Goal: Transaction & Acquisition: Purchase product/service

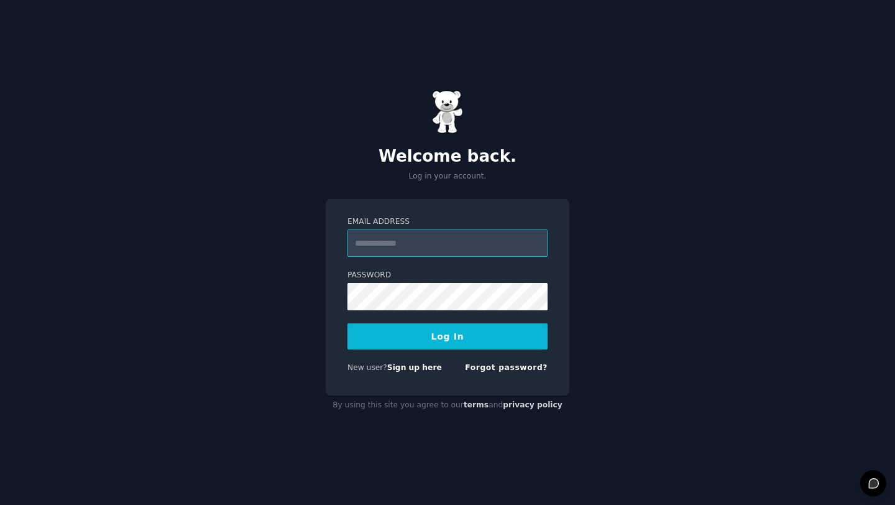
click at [425, 242] on input "Email Address" at bounding box center [448, 242] width 200 height 27
click at [385, 247] on input "Email Address" at bounding box center [448, 242] width 200 height 27
paste input "**********"
type input "**********"
click at [386, 333] on button "Log In" at bounding box center [448, 336] width 200 height 26
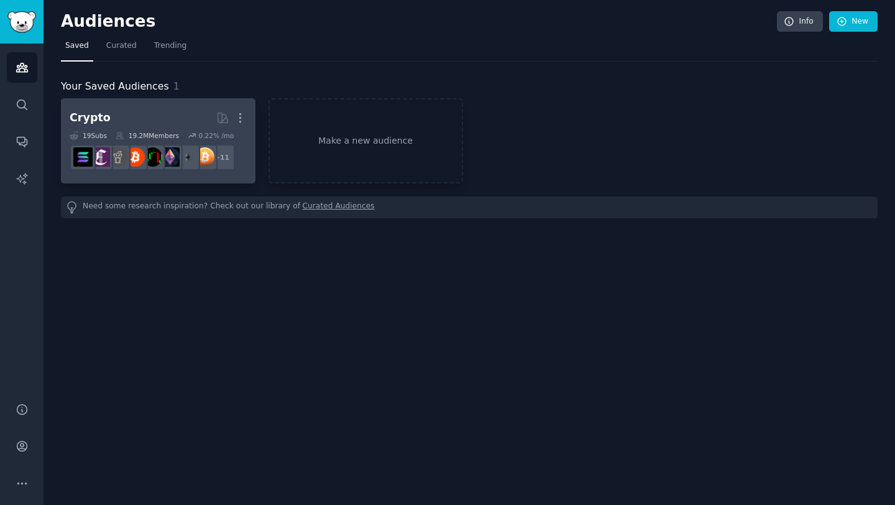
click at [134, 118] on h2 "Crypto More" at bounding box center [158, 118] width 177 height 22
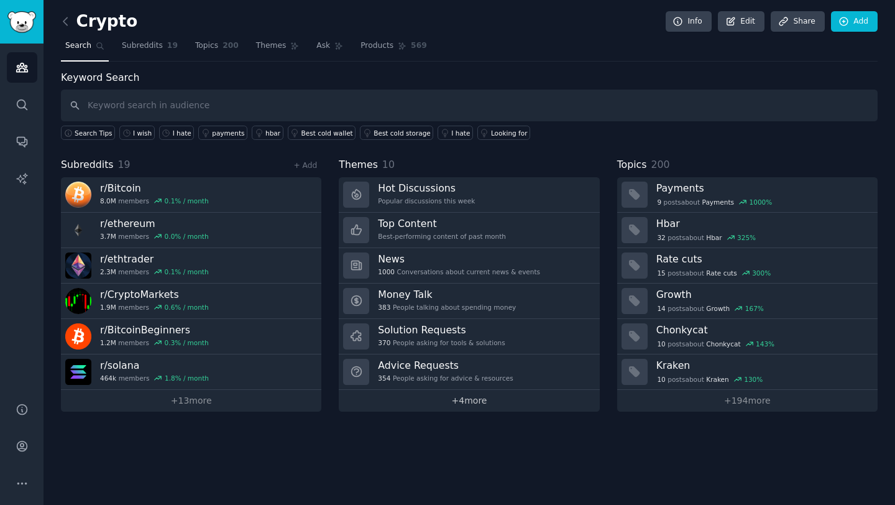
click at [459, 397] on link "+ 4 more" at bounding box center [469, 401] width 261 height 22
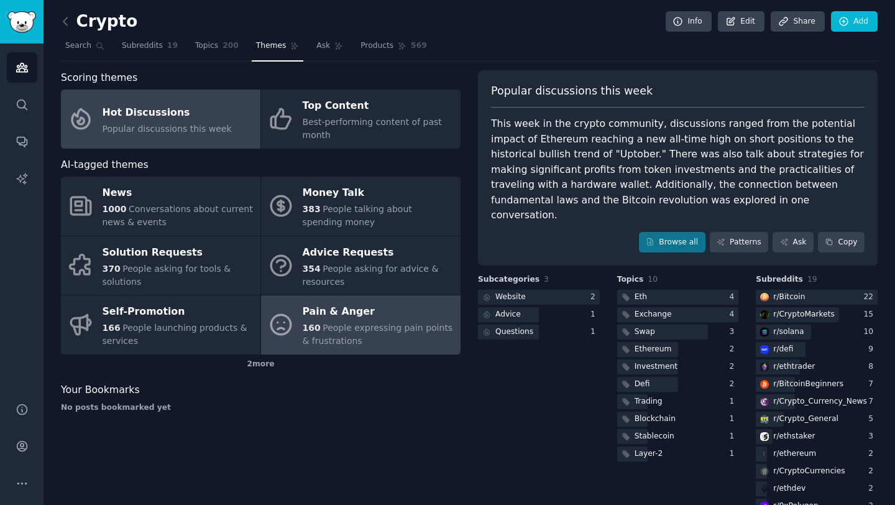
click at [350, 326] on span "People expressing pain points & frustrations" at bounding box center [378, 334] width 150 height 23
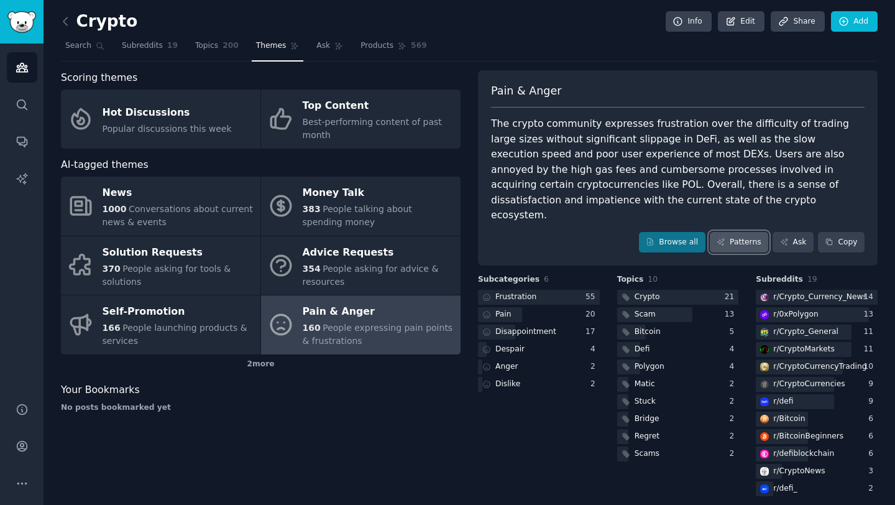
click at [749, 232] on link "Patterns" at bounding box center [739, 242] width 58 height 21
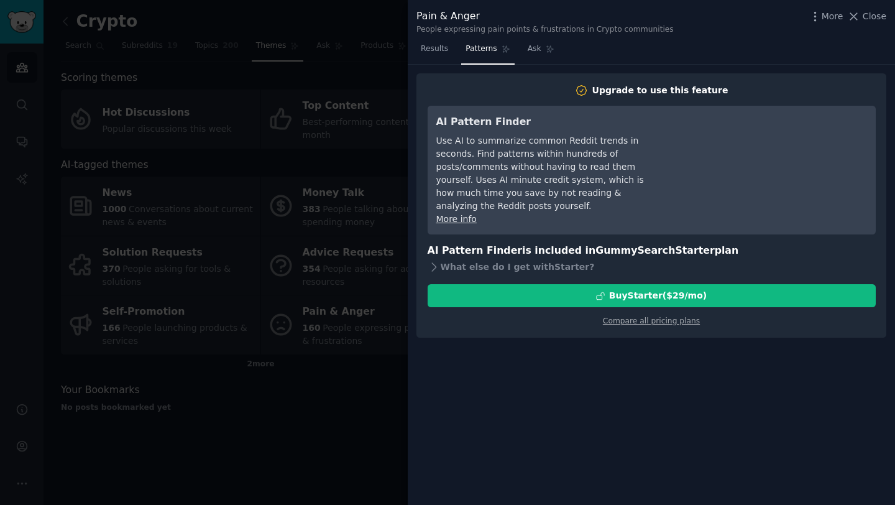
click at [400, 98] on div at bounding box center [447, 252] width 895 height 505
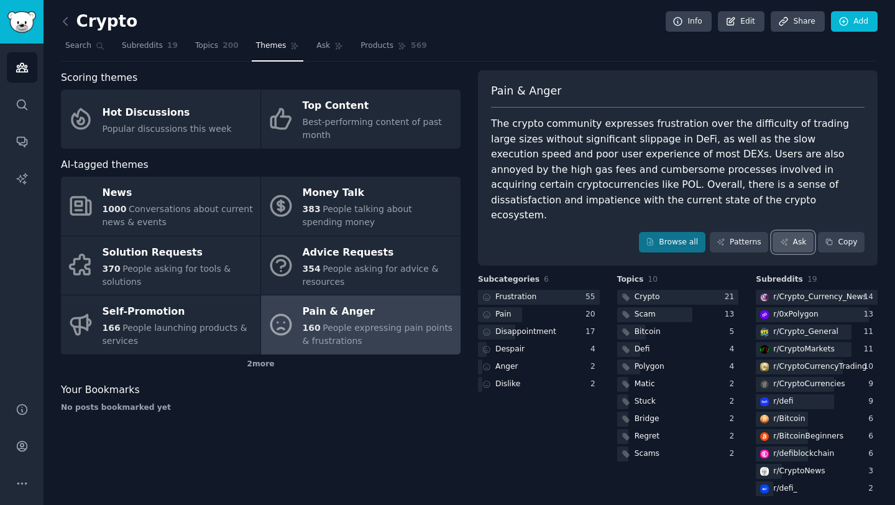
click at [803, 232] on link "Ask" at bounding box center [793, 242] width 41 height 21
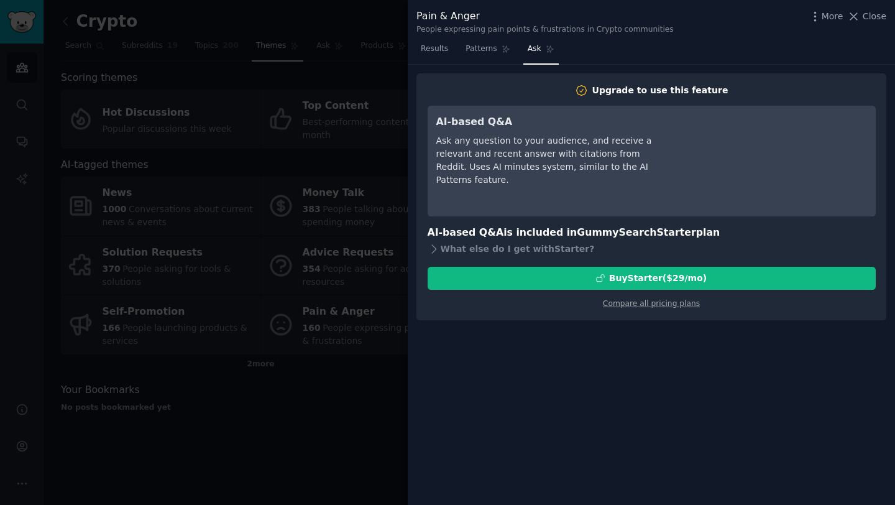
click at [434, 213] on div "AI-based Q&A Ask any question to your audience, and receive a relevant and rece…" at bounding box center [652, 161] width 448 height 111
click at [381, 213] on div at bounding box center [447, 252] width 895 height 505
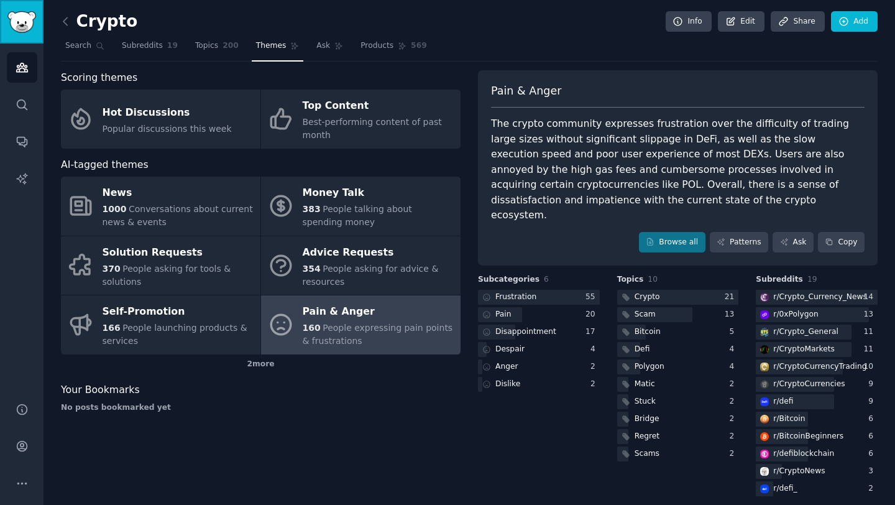
click at [25, 24] on img "Sidebar" at bounding box center [21, 22] width 29 height 22
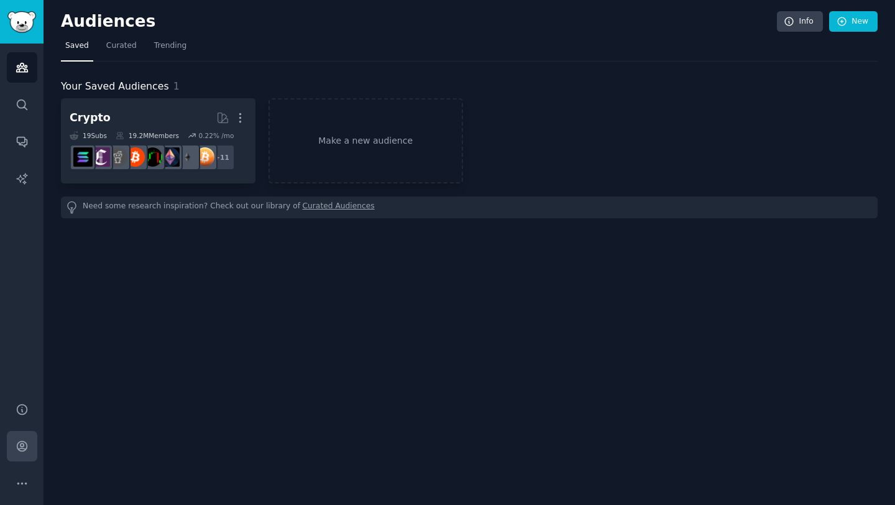
click at [23, 454] on link "Account" at bounding box center [22, 446] width 30 height 30
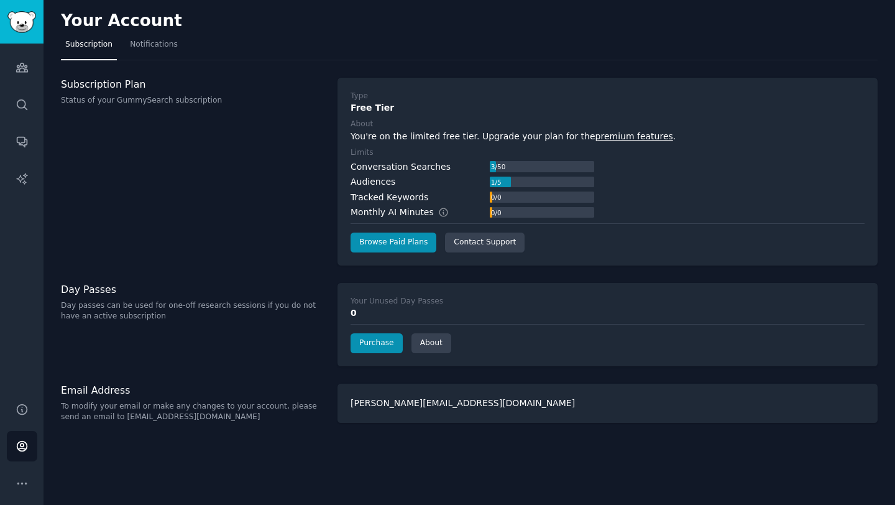
click at [109, 81] on h3 "Subscription Plan" at bounding box center [193, 84] width 264 height 13
click at [401, 243] on link "Browse Paid Plans" at bounding box center [394, 243] width 86 height 20
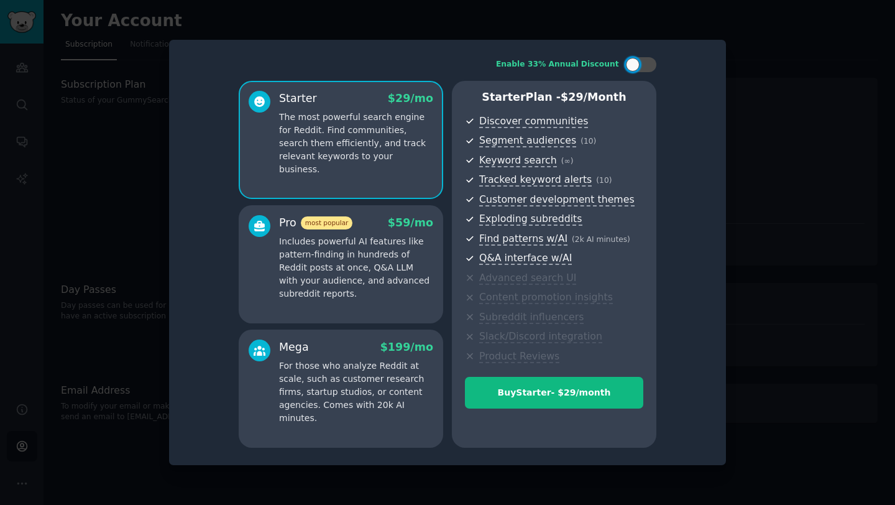
click at [359, 258] on p "Includes powerful AI features like pattern-finding in hundreds of Reddit posts …" at bounding box center [356, 267] width 154 height 65
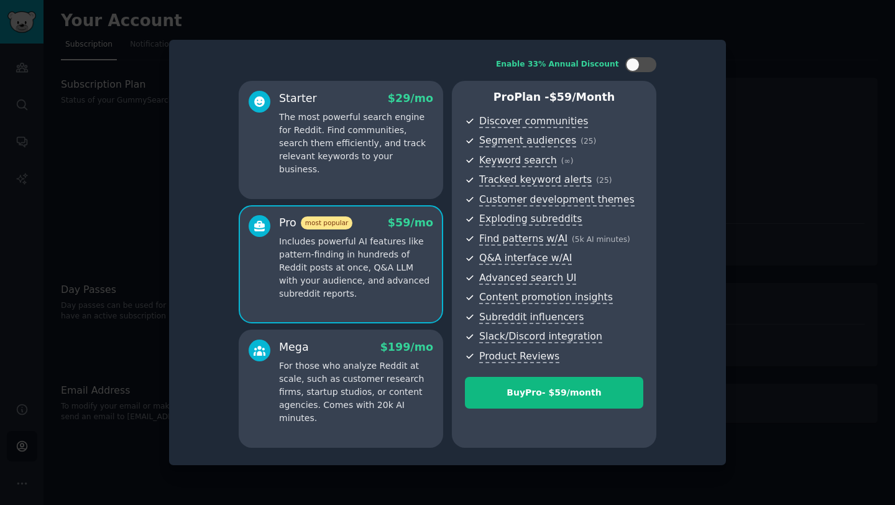
click at [341, 361] on p "For those who analyze Reddit at scale, such as customer research firms, startup…" at bounding box center [356, 391] width 154 height 65
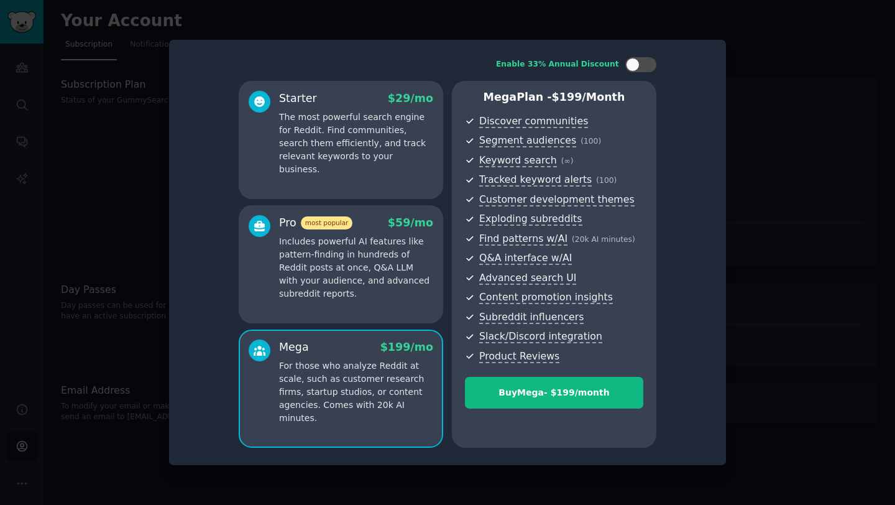
click at [348, 279] on p "Includes powerful AI features like pattern-finding in hundreds of Reddit posts …" at bounding box center [356, 267] width 154 height 65
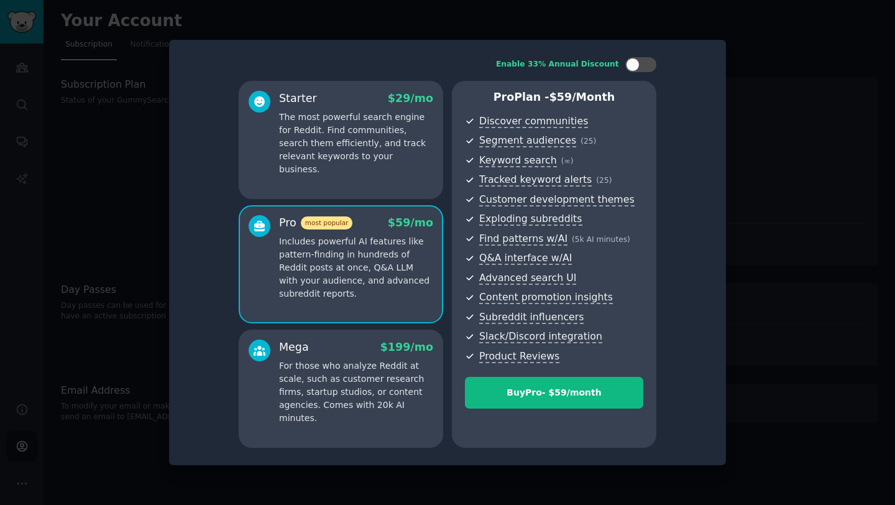
click at [348, 353] on div "Mega $ 199 /mo" at bounding box center [356, 348] width 154 height 16
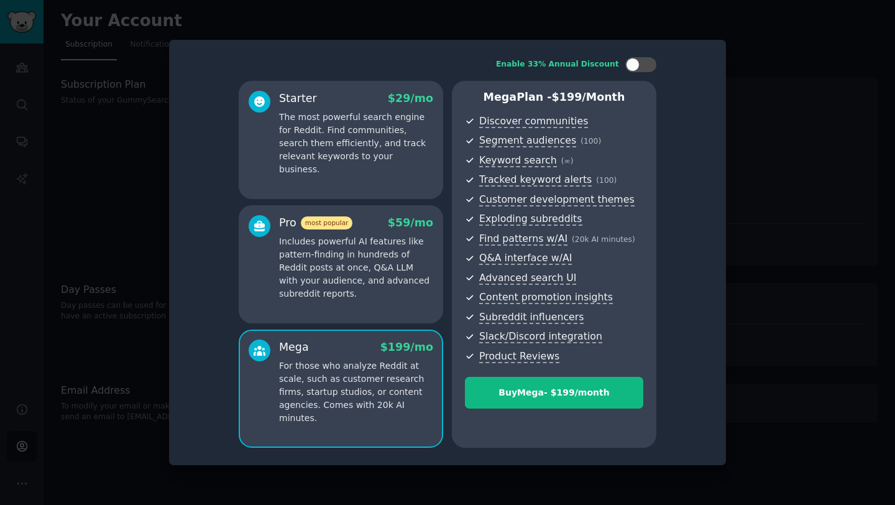
click at [347, 267] on p "Includes powerful AI features like pattern-finding in hundreds of Reddit posts …" at bounding box center [356, 267] width 154 height 65
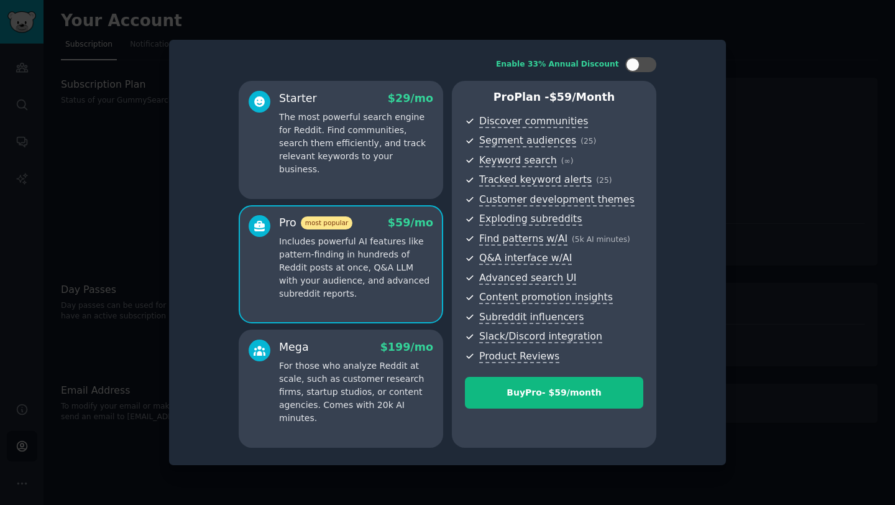
click at [777, 52] on div at bounding box center [447, 252] width 895 height 505
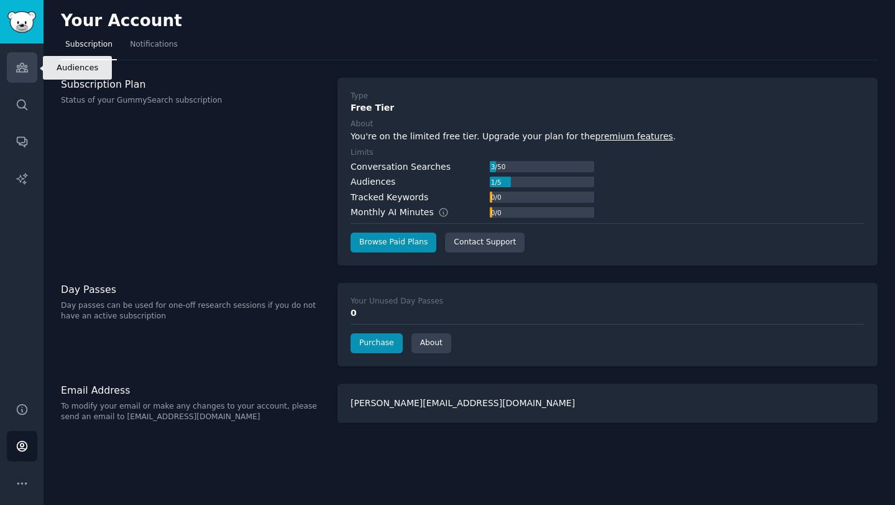
click at [32, 63] on link "Audiences" at bounding box center [22, 67] width 30 height 30
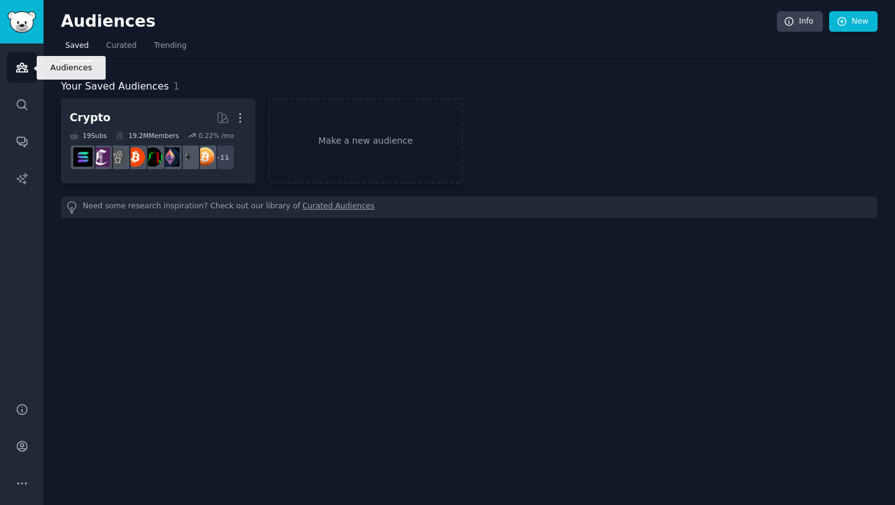
click at [17, 70] on icon "Sidebar" at bounding box center [22, 67] width 13 height 13
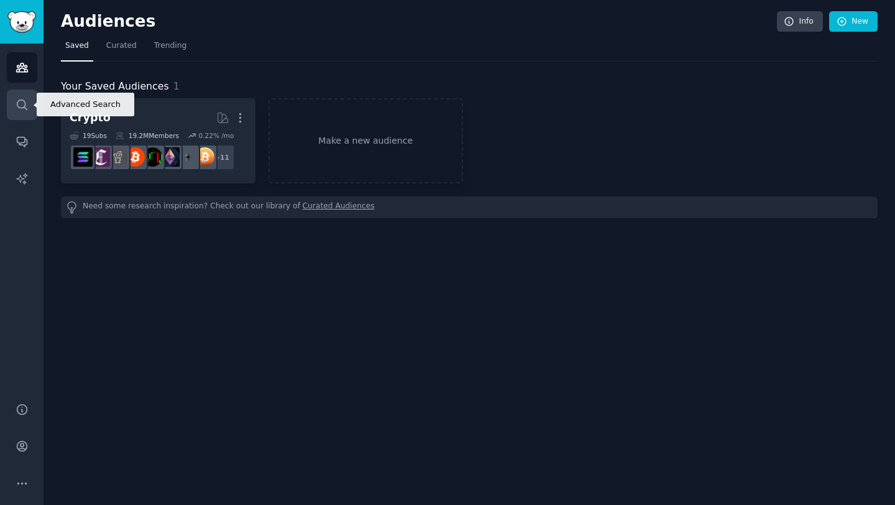
click at [34, 115] on link "Search" at bounding box center [22, 105] width 30 height 30
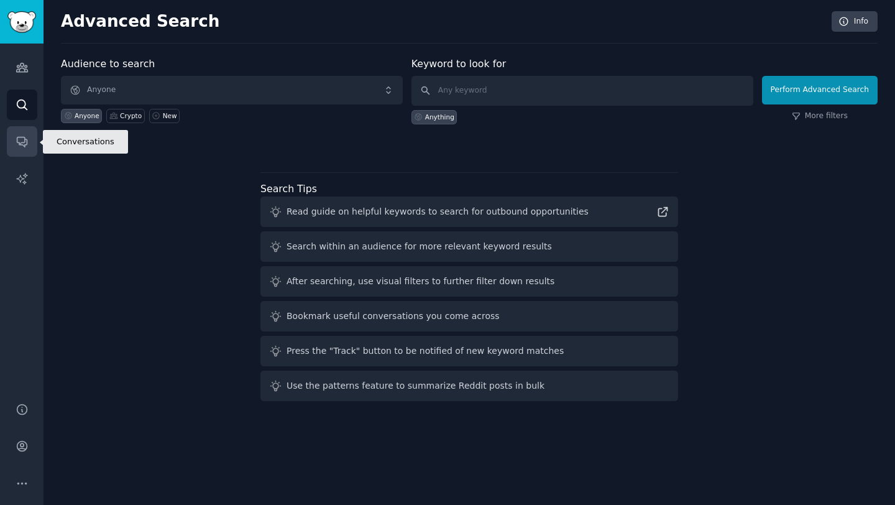
click at [32, 132] on link "Conversations" at bounding box center [22, 141] width 30 height 30
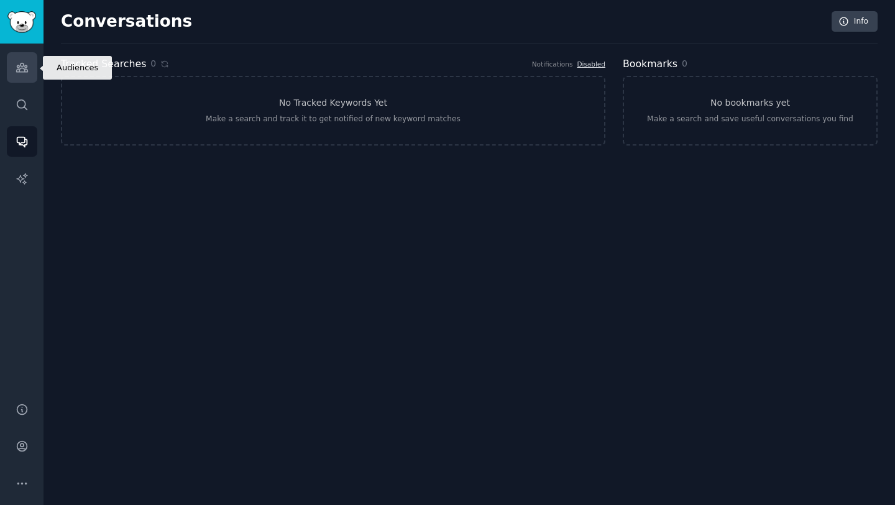
click at [27, 68] on icon "Sidebar" at bounding box center [22, 67] width 13 height 13
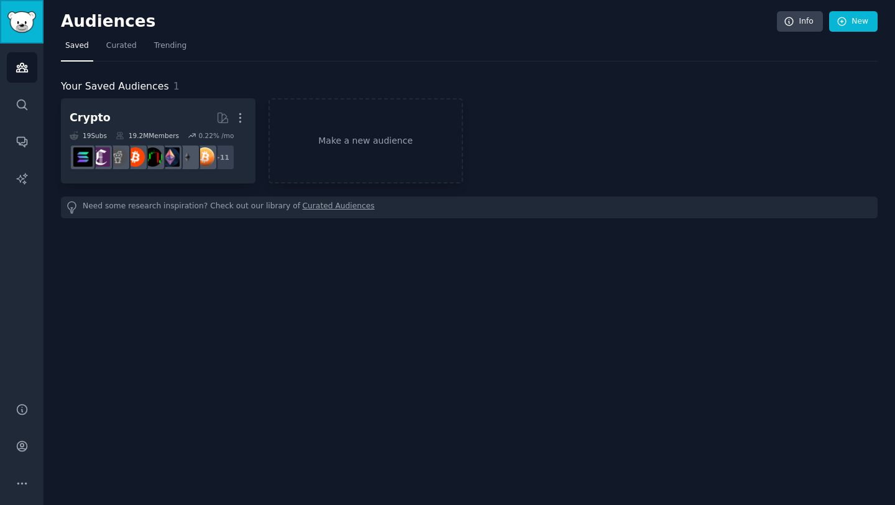
click at [8, 22] on img "Sidebar" at bounding box center [21, 22] width 29 height 22
click at [27, 447] on icon "Sidebar" at bounding box center [22, 446] width 13 height 13
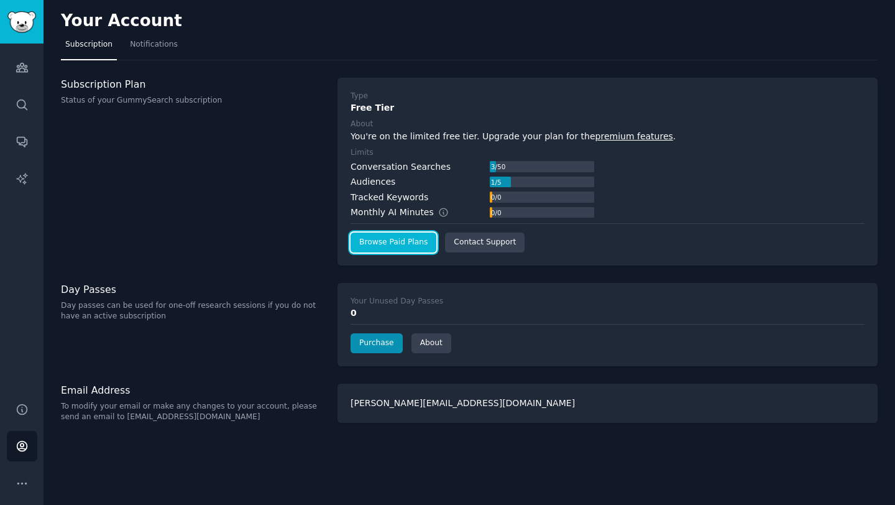
click at [406, 243] on link "Browse Paid Plans" at bounding box center [394, 243] width 86 height 20
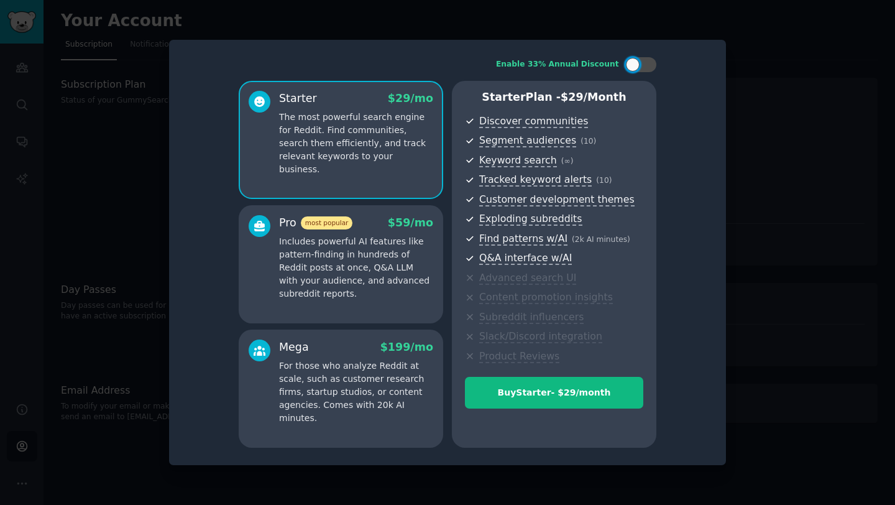
click at [403, 244] on p "Includes powerful AI features like pattern-finding in hundreds of Reddit posts …" at bounding box center [356, 267] width 154 height 65
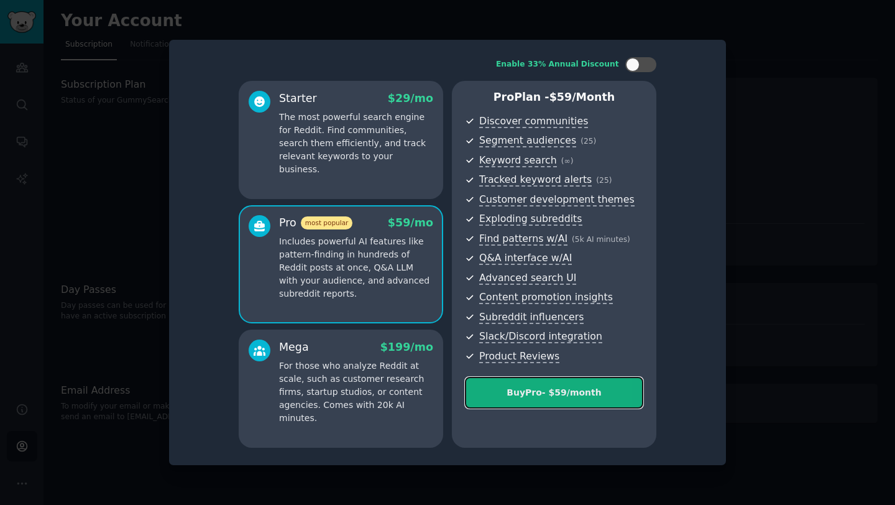
click at [526, 399] on button "Buy Pro - $ 59 /month" at bounding box center [554, 393] width 178 height 32
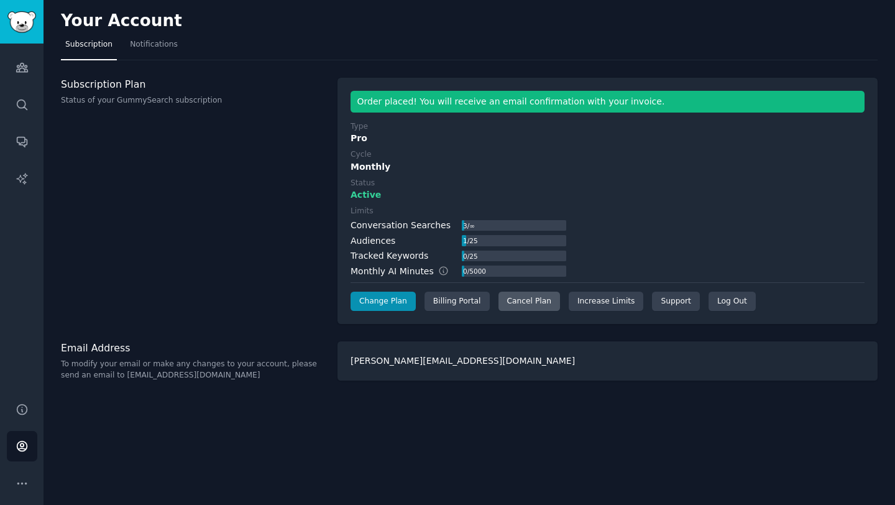
click at [524, 299] on div "Cancel Plan" at bounding box center [530, 302] width 62 height 20
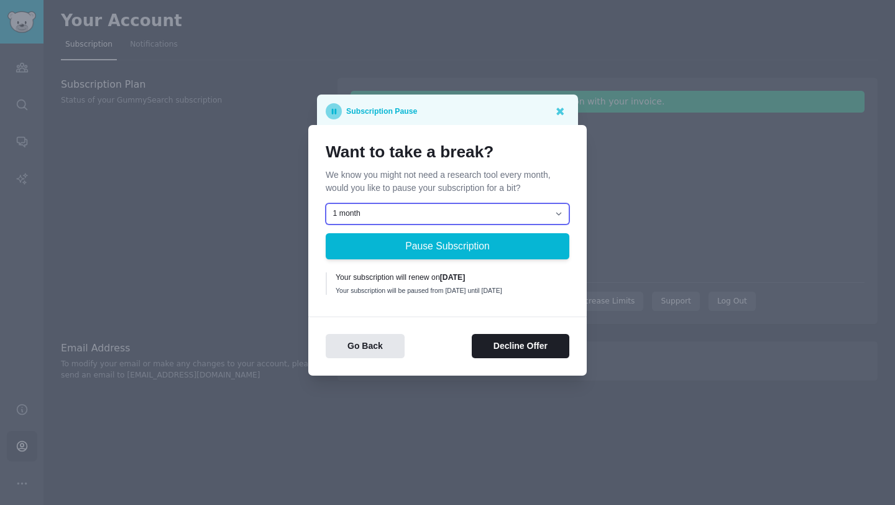
click at [533, 203] on select "1 month 2 months 3 months Choose a custom date to resume" at bounding box center [448, 213] width 244 height 21
click at [326, 203] on select "1 month 2 months 3 months Choose a custom date to resume" at bounding box center [448, 213] width 244 height 21
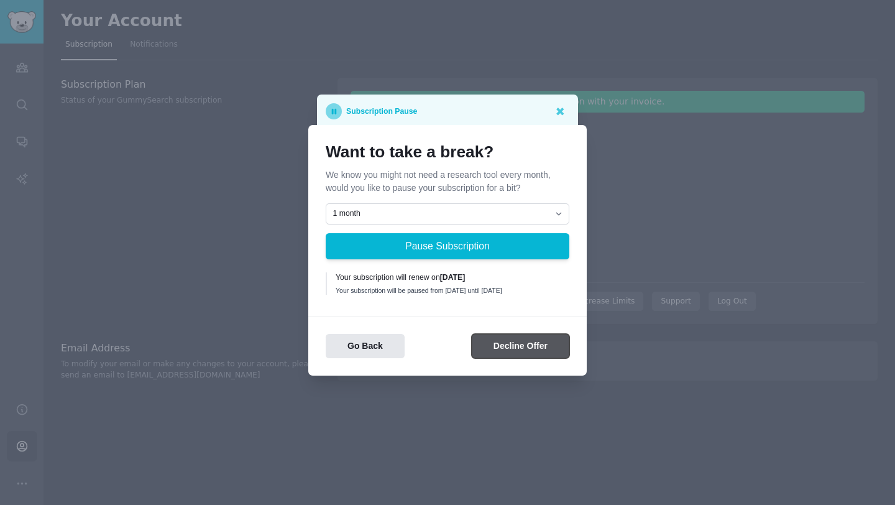
click at [493, 349] on button "Decline Offer" at bounding box center [521, 346] width 98 height 24
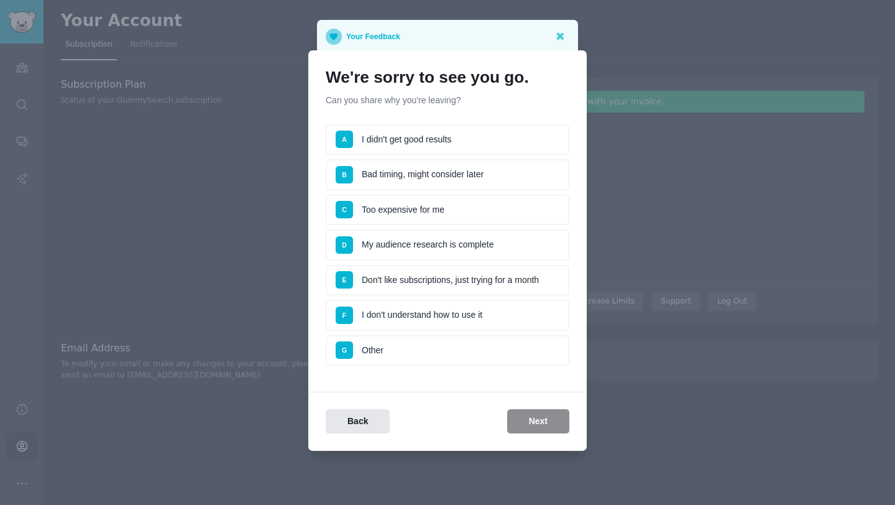
click at [436, 213] on li "C Too expensive for me" at bounding box center [448, 210] width 244 height 31
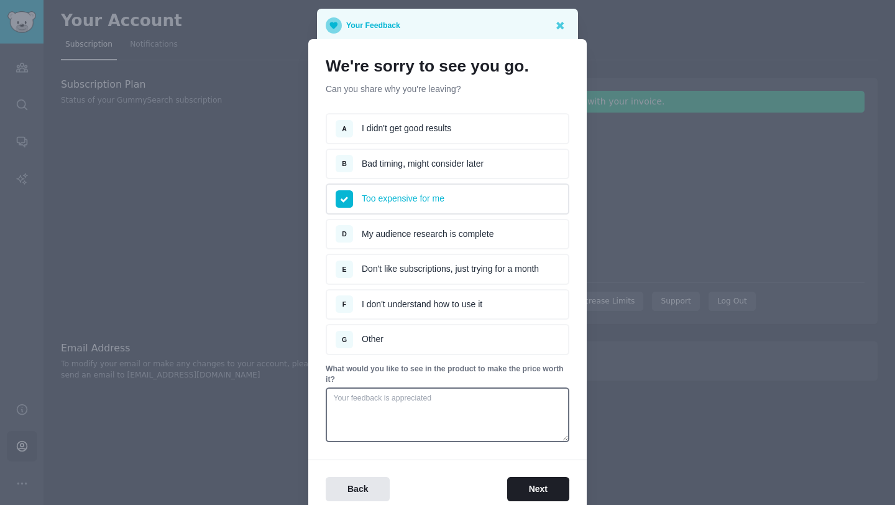
click at [427, 134] on li "A I didn't get good results" at bounding box center [448, 128] width 244 height 31
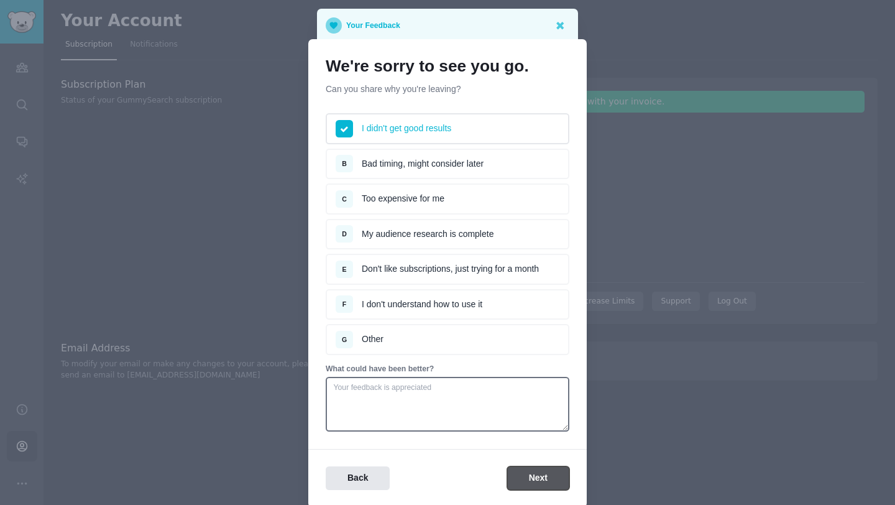
click at [526, 474] on button "Next" at bounding box center [538, 478] width 62 height 24
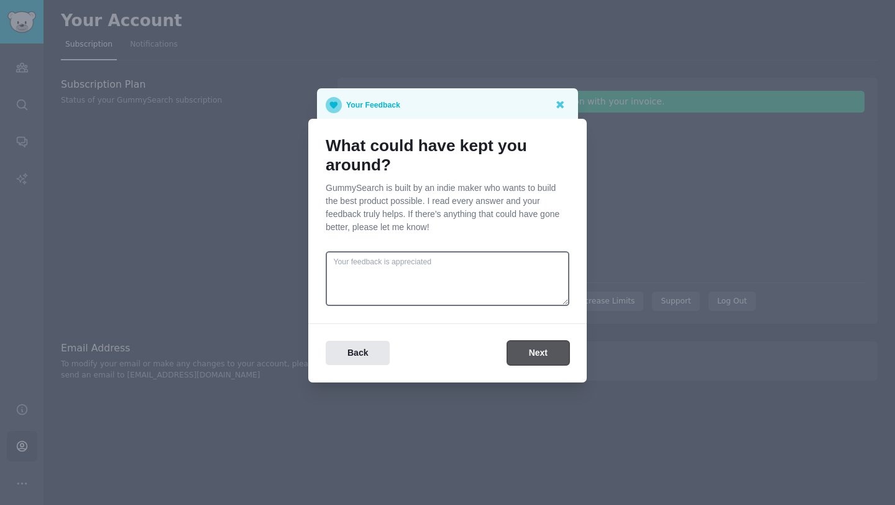
click at [519, 359] on button "Next" at bounding box center [538, 353] width 62 height 24
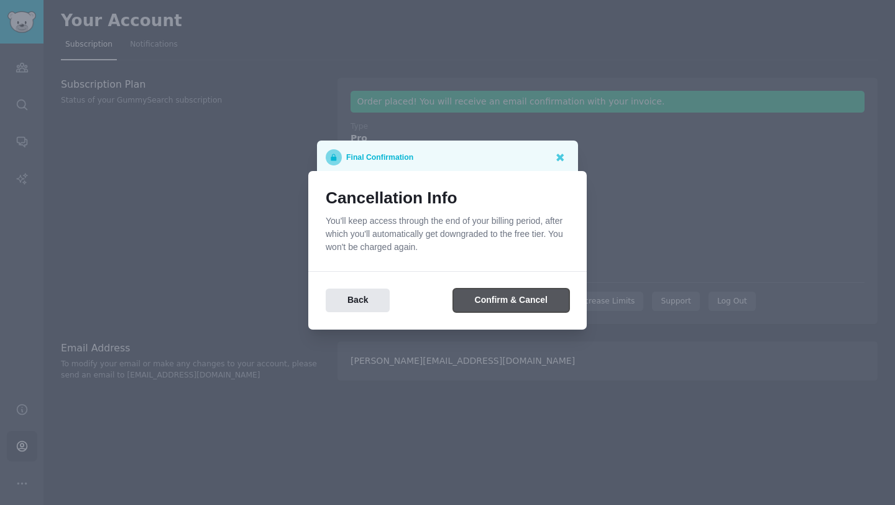
click at [511, 300] on button "Confirm & Cancel" at bounding box center [511, 301] width 116 height 24
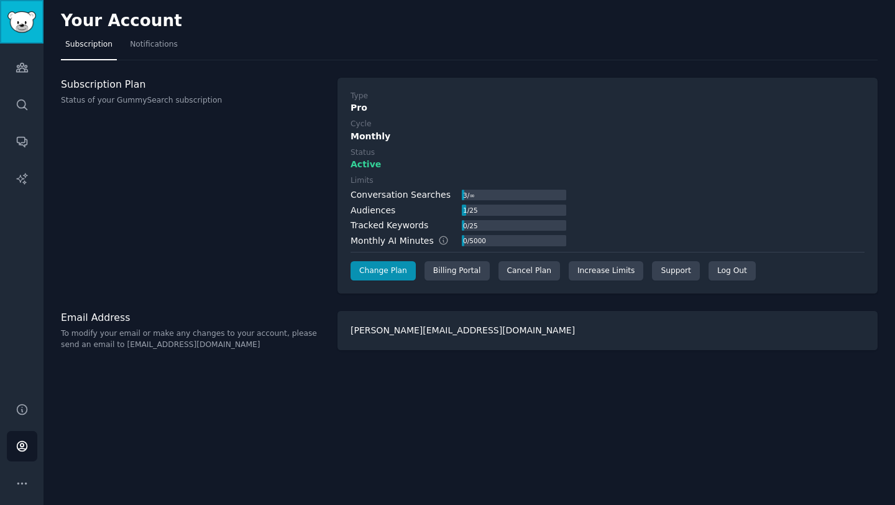
click at [25, 22] on img "Sidebar" at bounding box center [21, 22] width 29 height 22
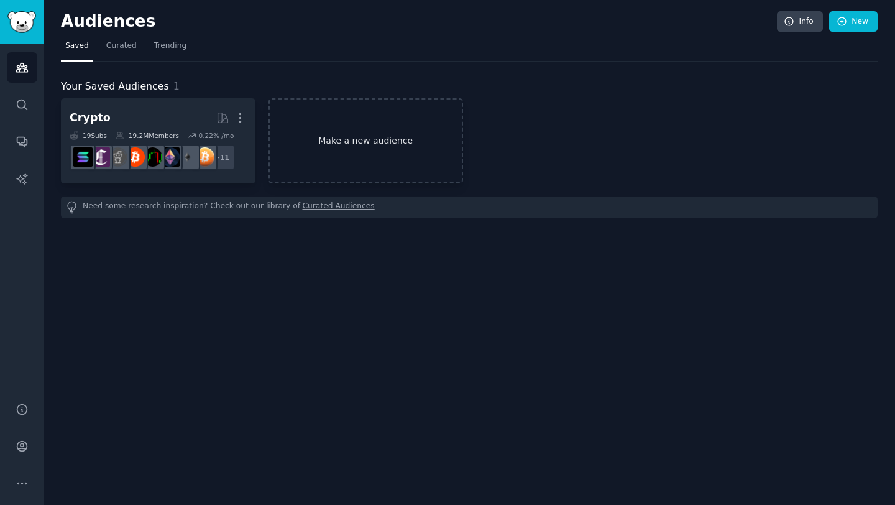
click at [349, 124] on link "Make a new audience" at bounding box center [366, 140] width 195 height 85
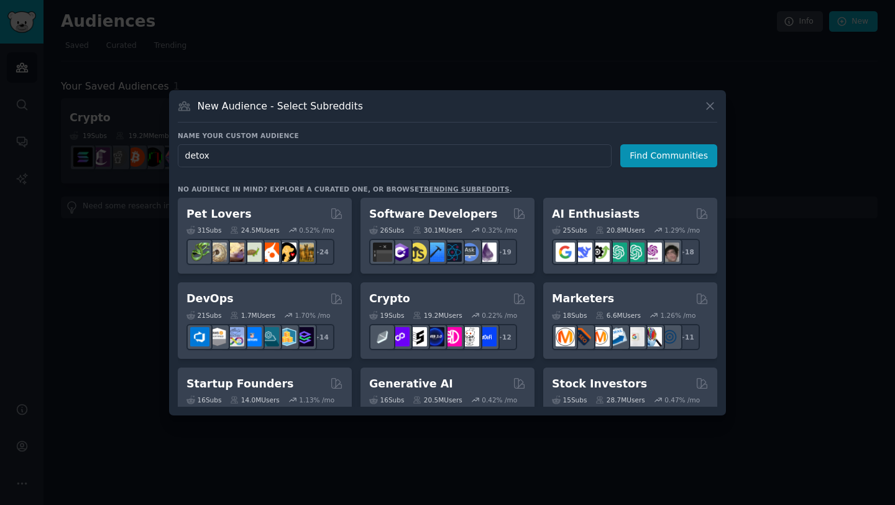
click at [351, 158] on input "detox" at bounding box center [395, 155] width 434 height 23
type input "[MEDICAL_DATA]"
click button "Find Communities" at bounding box center [669, 155] width 97 height 23
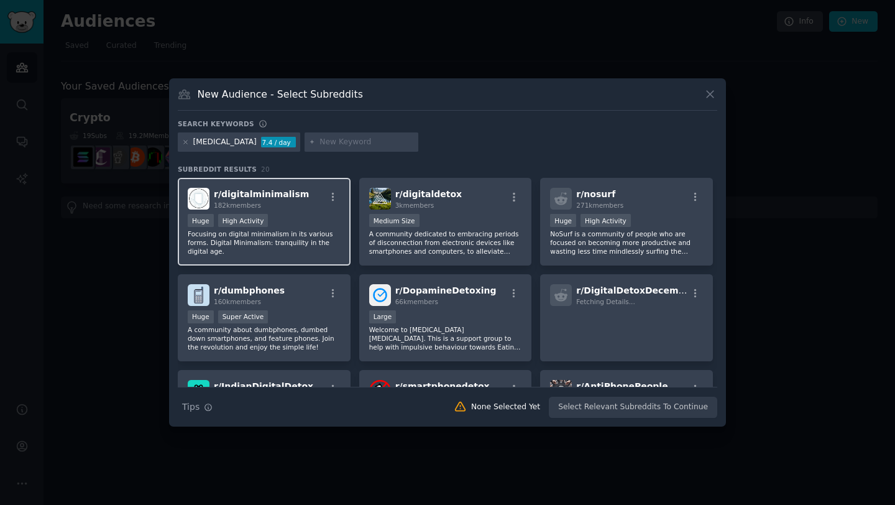
click at [303, 208] on div "r/ digitalminimalism 182k members" at bounding box center [264, 199] width 153 height 22
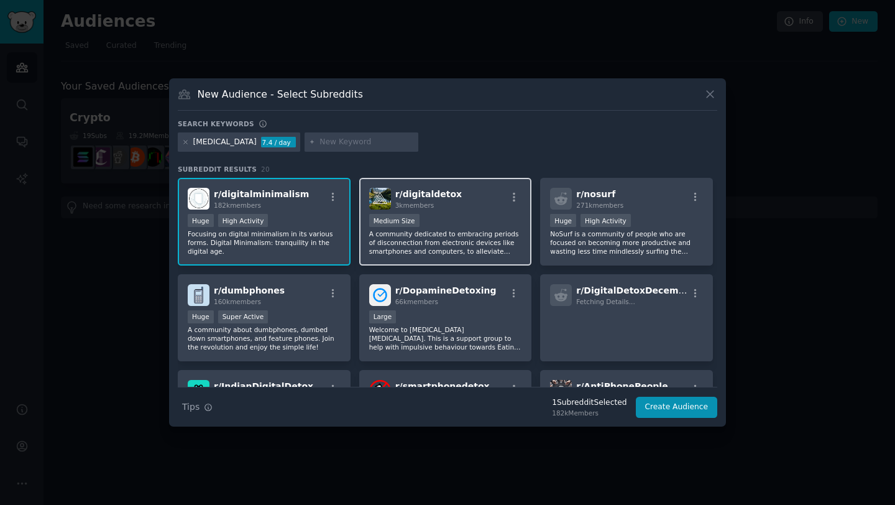
click at [455, 187] on div "r/ digitaldetox 3k members Medium Size A community dedicated to embracing perio…" at bounding box center [445, 222] width 173 height 88
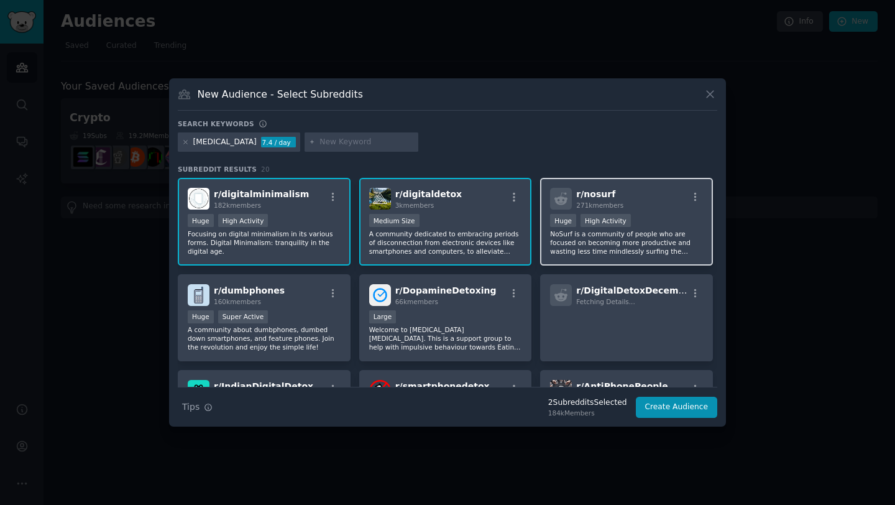
click at [647, 201] on div "r/ nosurf 271k members" at bounding box center [626, 199] width 153 height 22
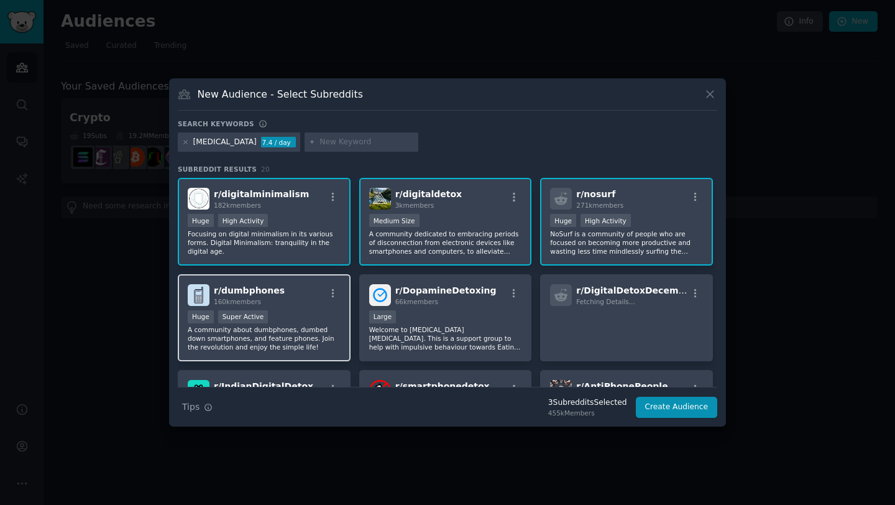
click at [315, 299] on div "r/ dumbphones 160k members" at bounding box center [264, 295] width 153 height 22
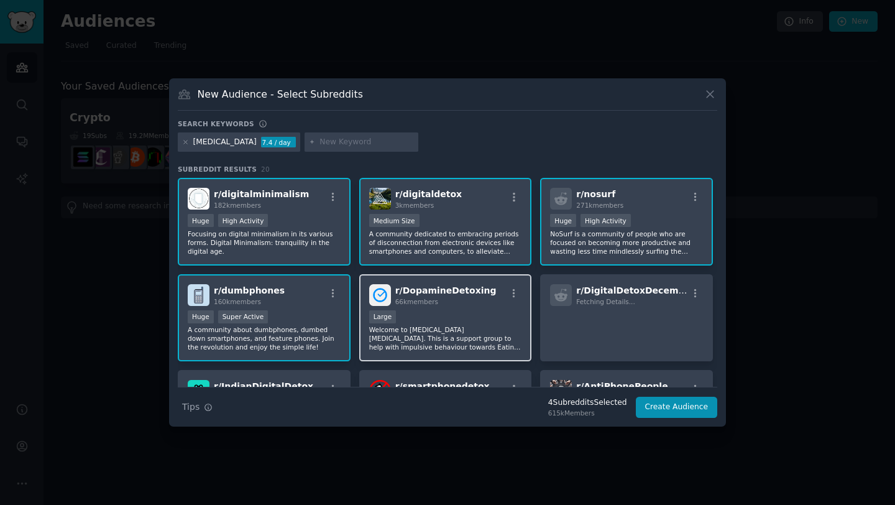
click at [465, 310] on div "Large" at bounding box center [445, 318] width 153 height 16
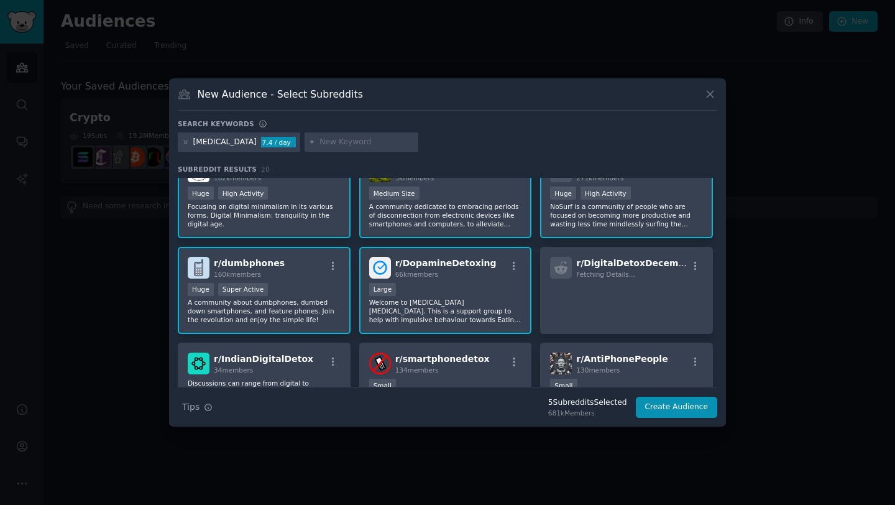
scroll to position [30, 0]
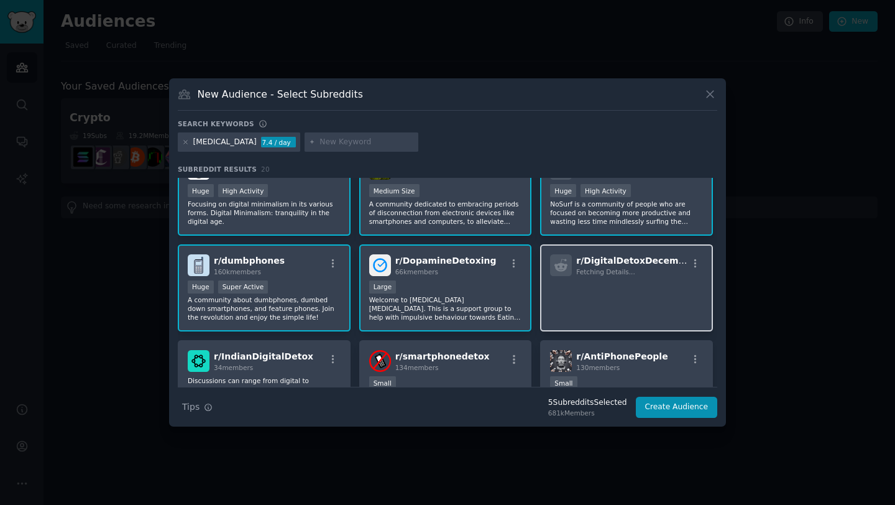
click at [653, 280] on p at bounding box center [626, 293] width 153 height 26
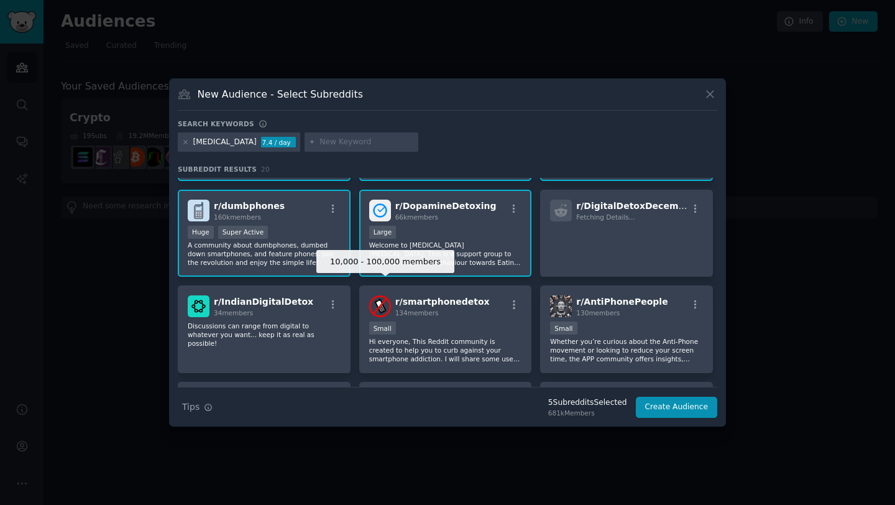
scroll to position [93, 0]
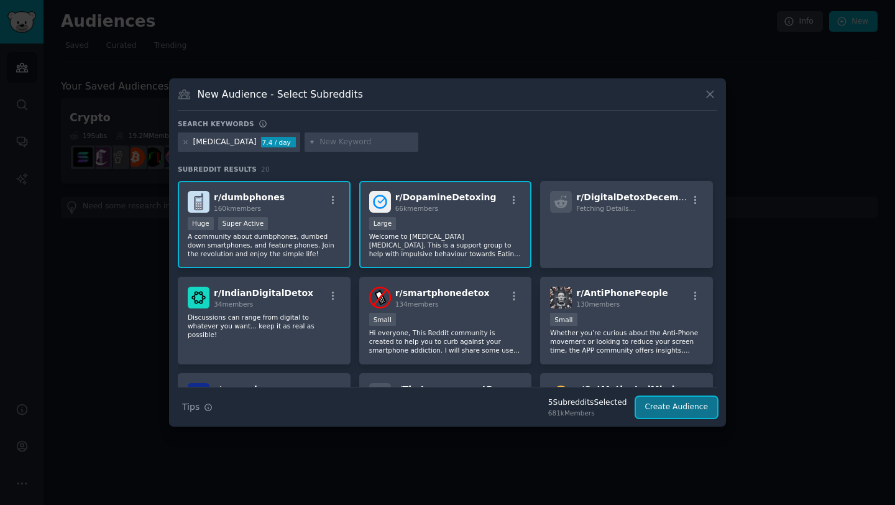
click at [678, 409] on button "Create Audience" at bounding box center [677, 407] width 82 height 21
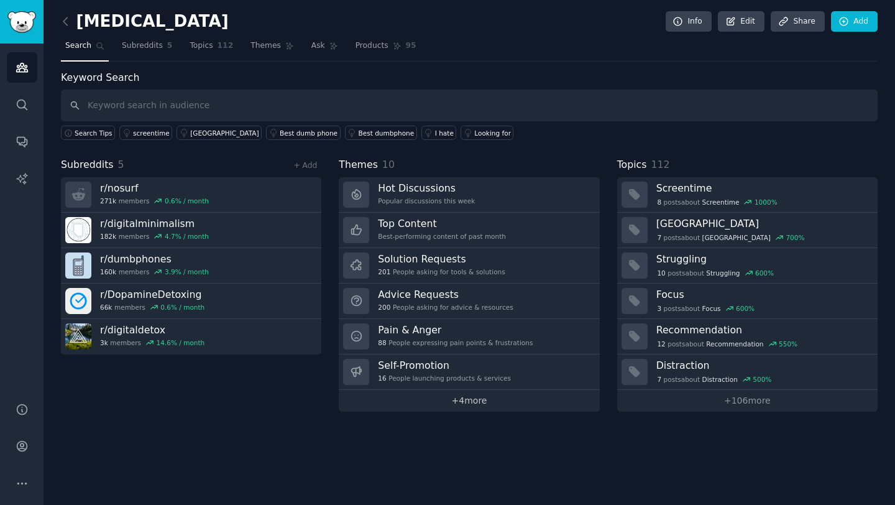
click at [467, 404] on link "+ 4 more" at bounding box center [469, 401] width 261 height 22
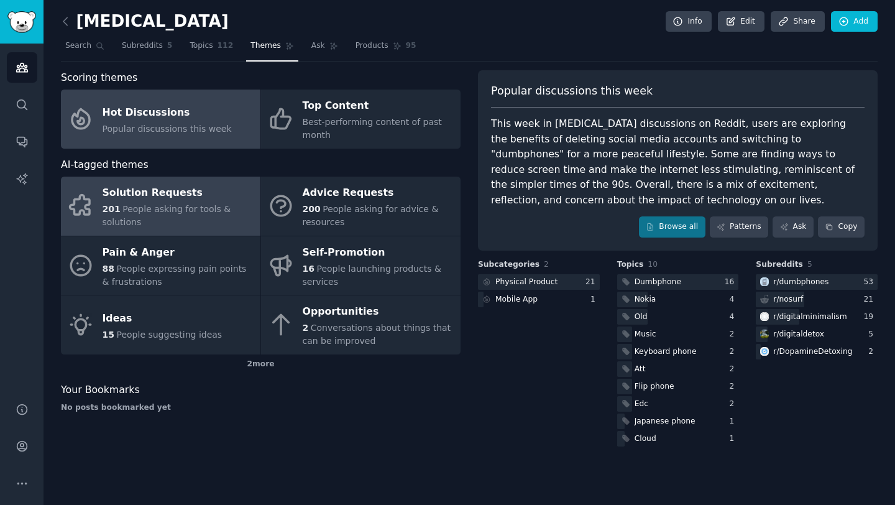
click at [189, 218] on div "201 People asking for tools & solutions" at bounding box center [179, 216] width 152 height 26
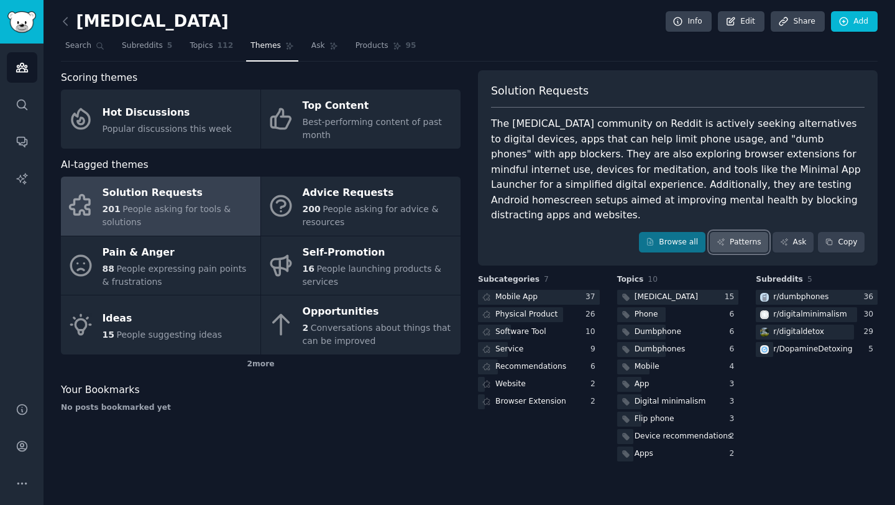
click at [744, 232] on link "Patterns" at bounding box center [739, 242] width 58 height 21
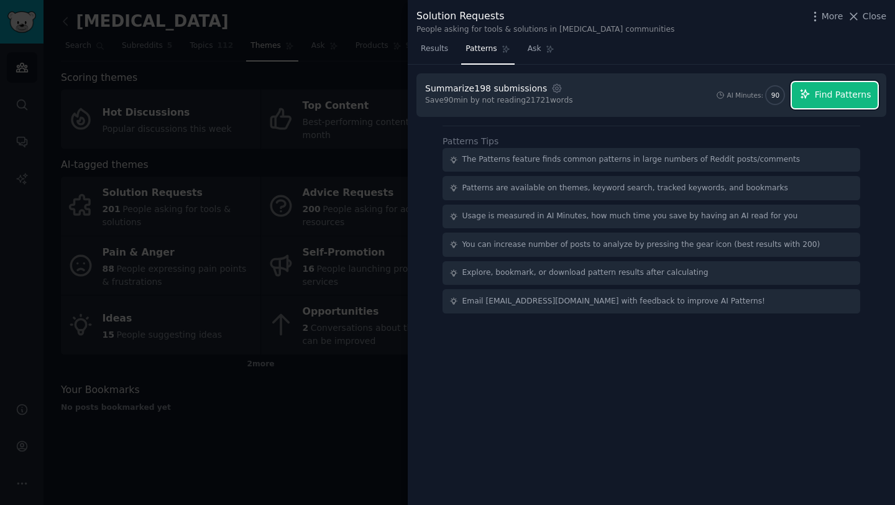
click at [856, 91] on span "Find Patterns" at bounding box center [843, 94] width 57 height 13
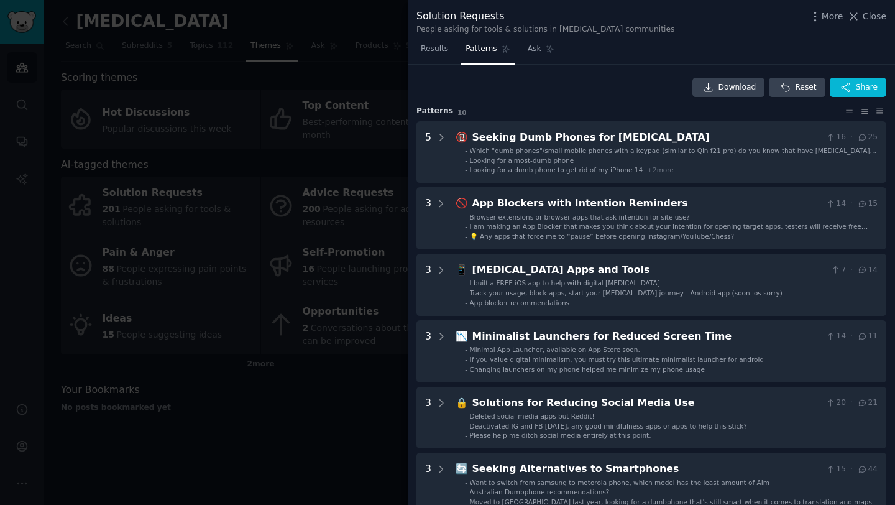
click at [295, 399] on div at bounding box center [447, 252] width 895 height 505
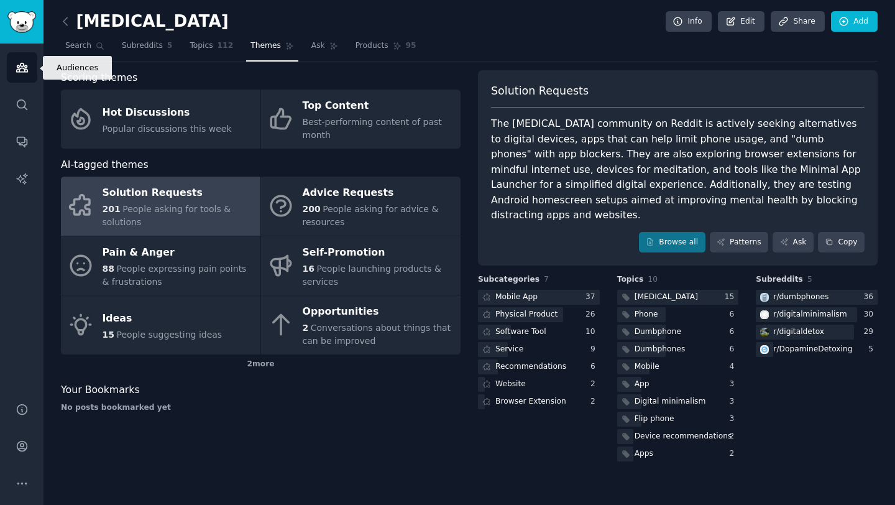
click at [9, 73] on link "Audiences" at bounding box center [22, 67] width 30 height 30
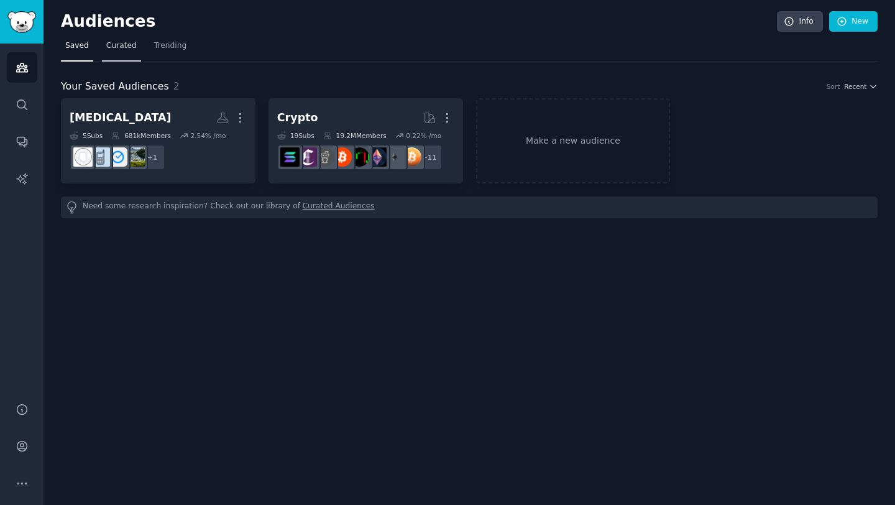
click at [116, 47] on span "Curated" at bounding box center [121, 45] width 30 height 11
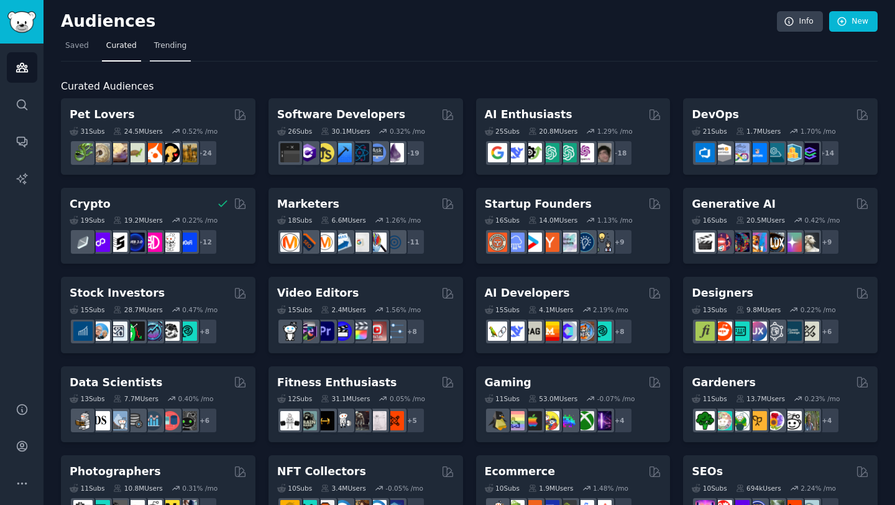
click at [156, 48] on span "Trending" at bounding box center [170, 45] width 32 height 11
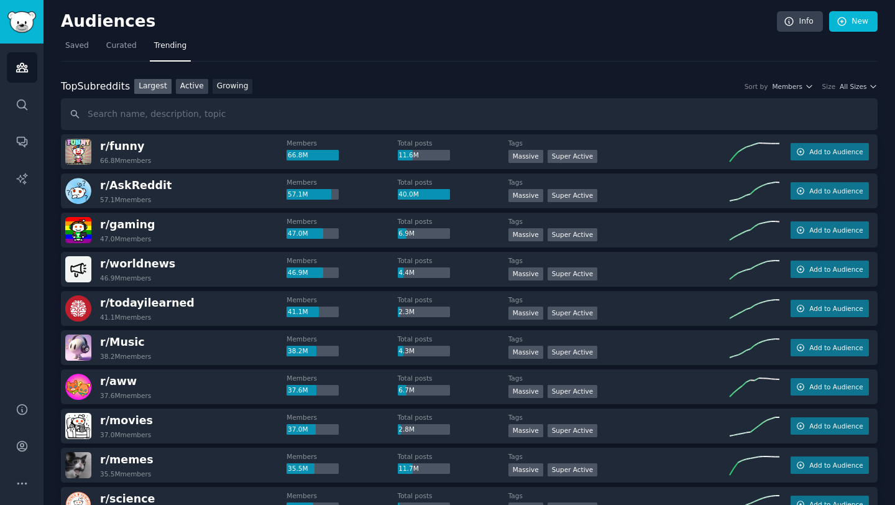
click at [191, 85] on link "Active" at bounding box center [192, 87] width 32 height 16
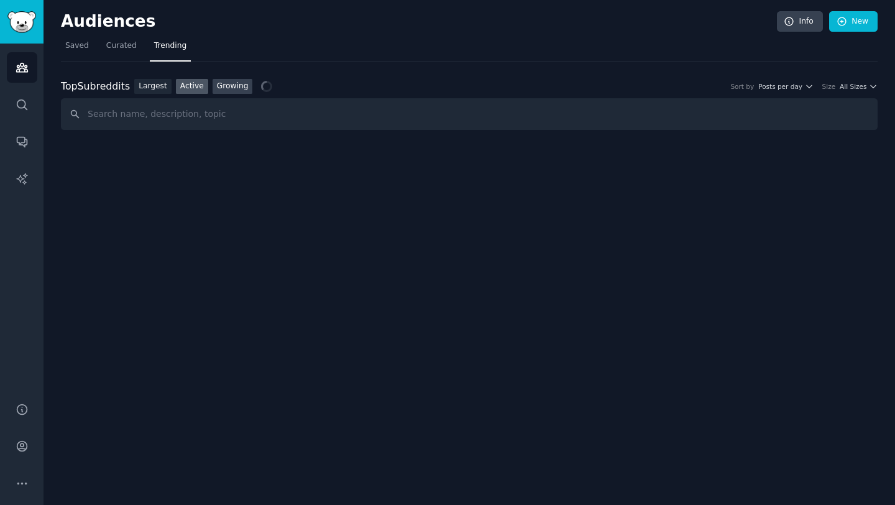
click at [221, 85] on link "Growing" at bounding box center [233, 87] width 40 height 16
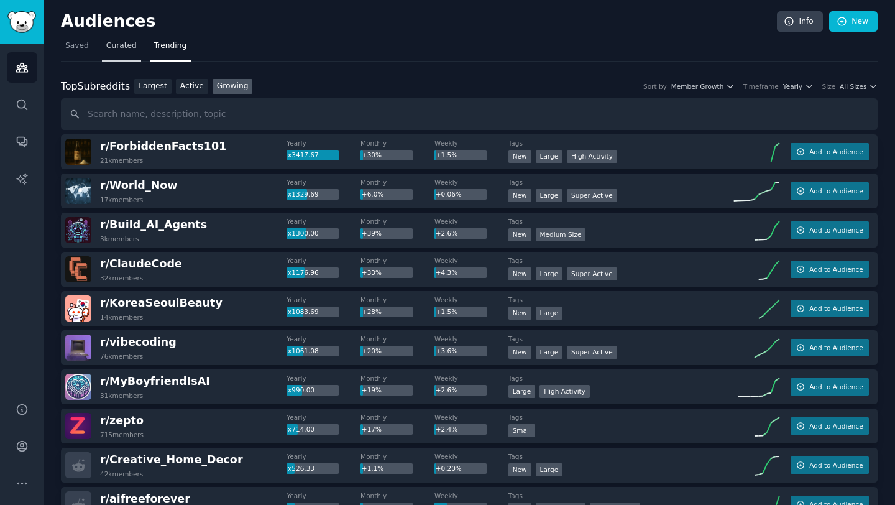
click at [116, 40] on span "Curated" at bounding box center [121, 45] width 30 height 11
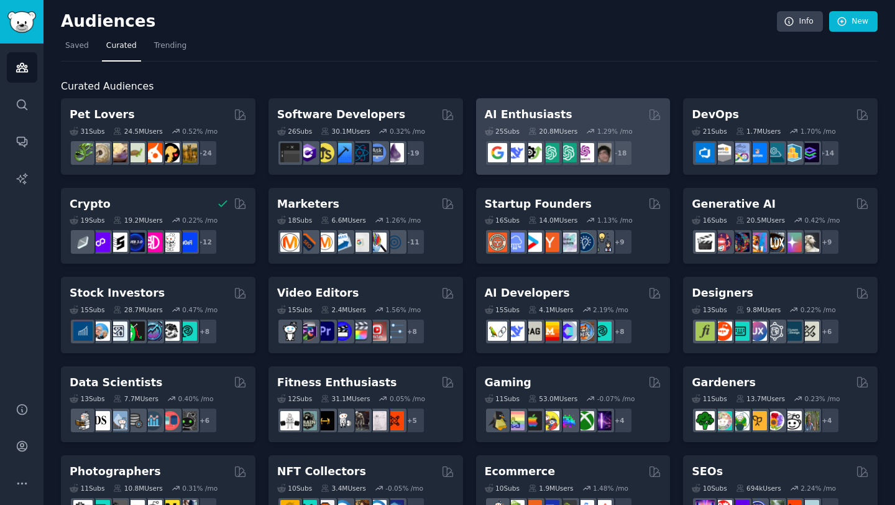
click at [598, 111] on div "AI Enthusiasts" at bounding box center [573, 115] width 177 height 16
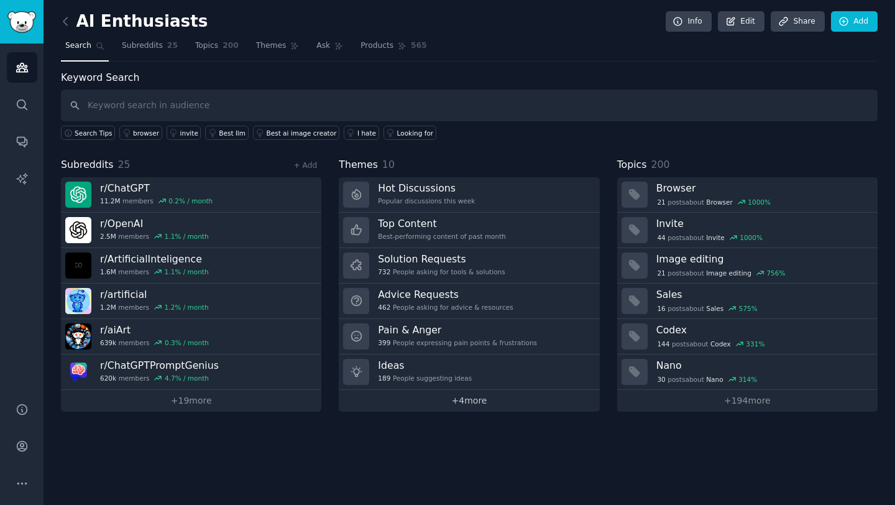
click at [471, 404] on link "+ 4 more" at bounding box center [469, 401] width 261 height 22
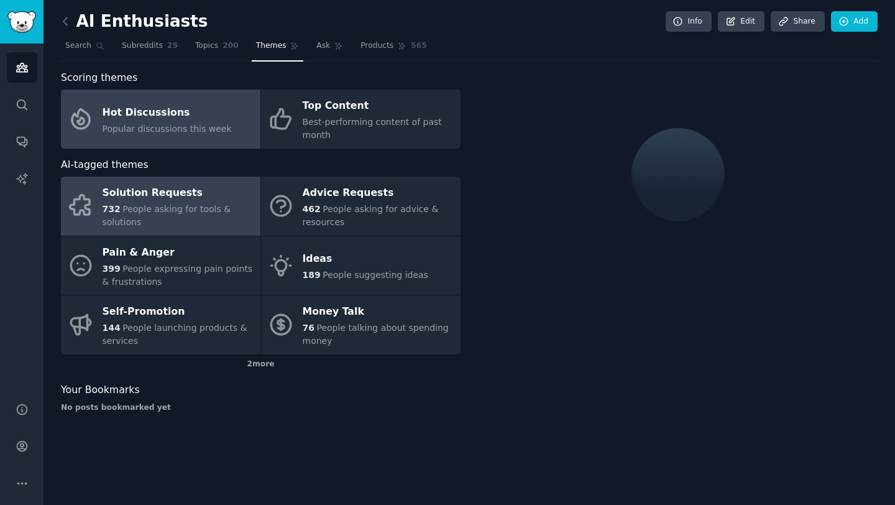
click at [197, 203] on div "732 People asking for tools & solutions" at bounding box center [179, 216] width 152 height 26
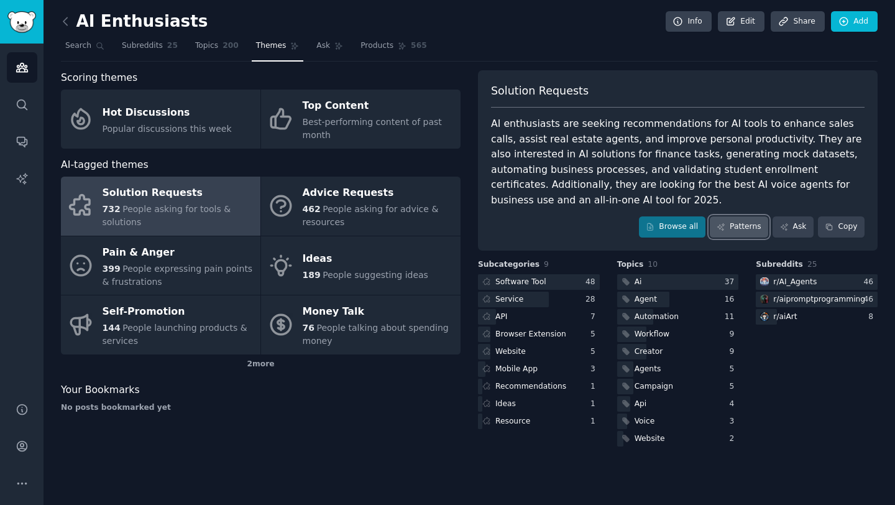
click at [732, 232] on link "Patterns" at bounding box center [739, 226] width 58 height 21
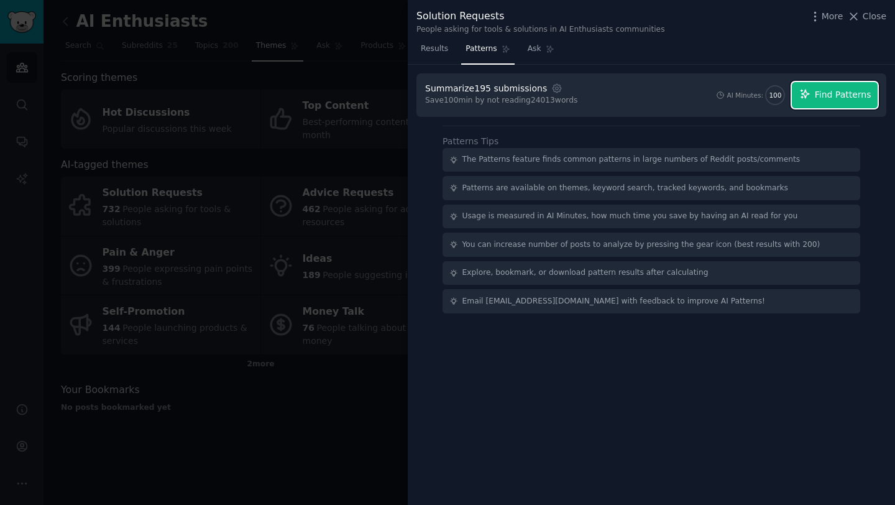
click at [815, 102] on button "Find Patterns" at bounding box center [835, 95] width 86 height 26
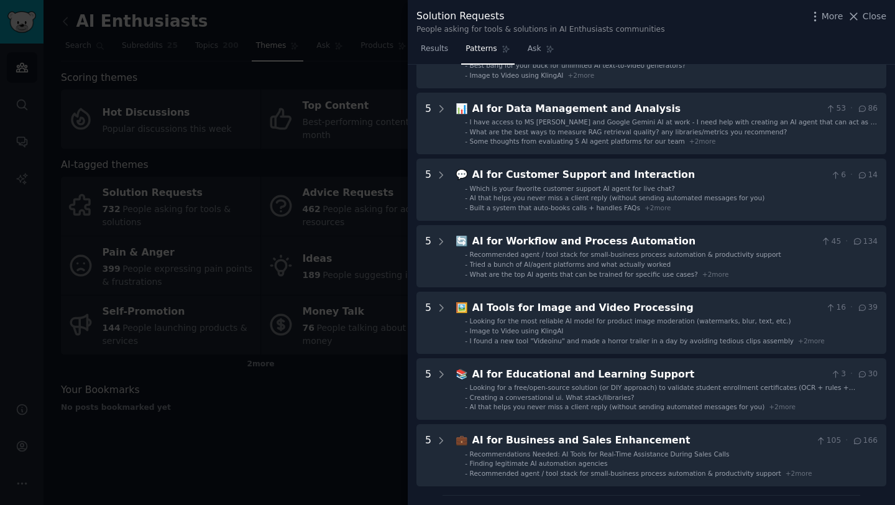
scroll to position [296, 0]
